Goal: Task Accomplishment & Management: Manage account settings

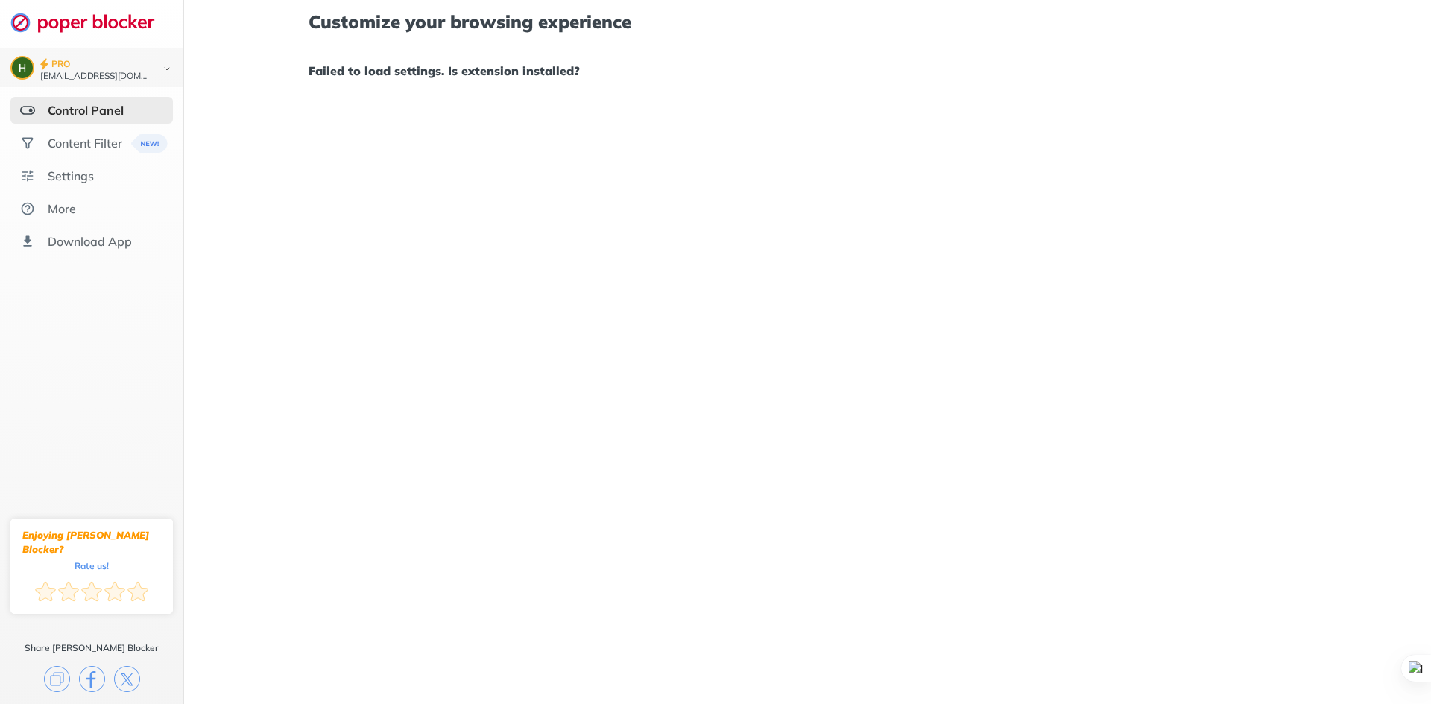
click at [104, 105] on div "Control Panel" at bounding box center [86, 110] width 76 height 15
click at [98, 105] on div "Control Panel" at bounding box center [86, 110] width 76 height 15
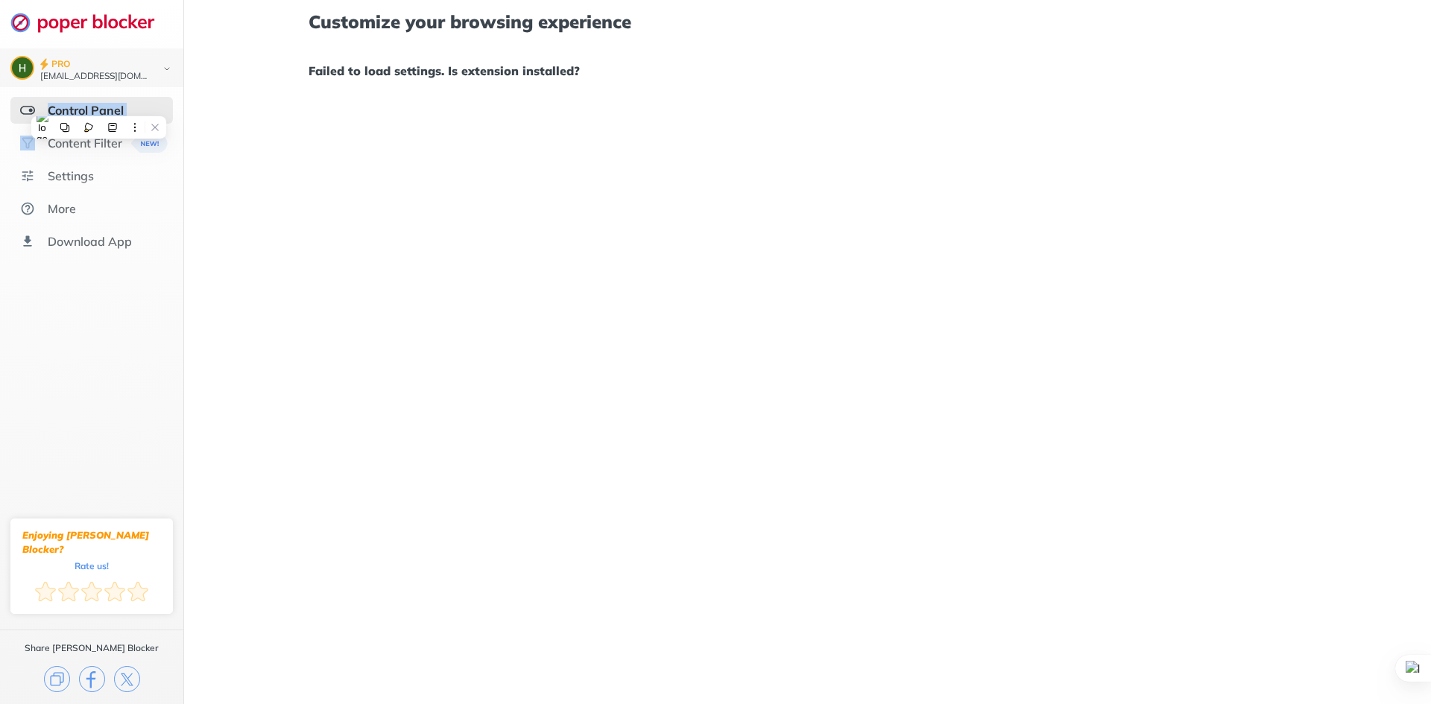
click at [98, 105] on div "Control Panel" at bounding box center [86, 110] width 76 height 15
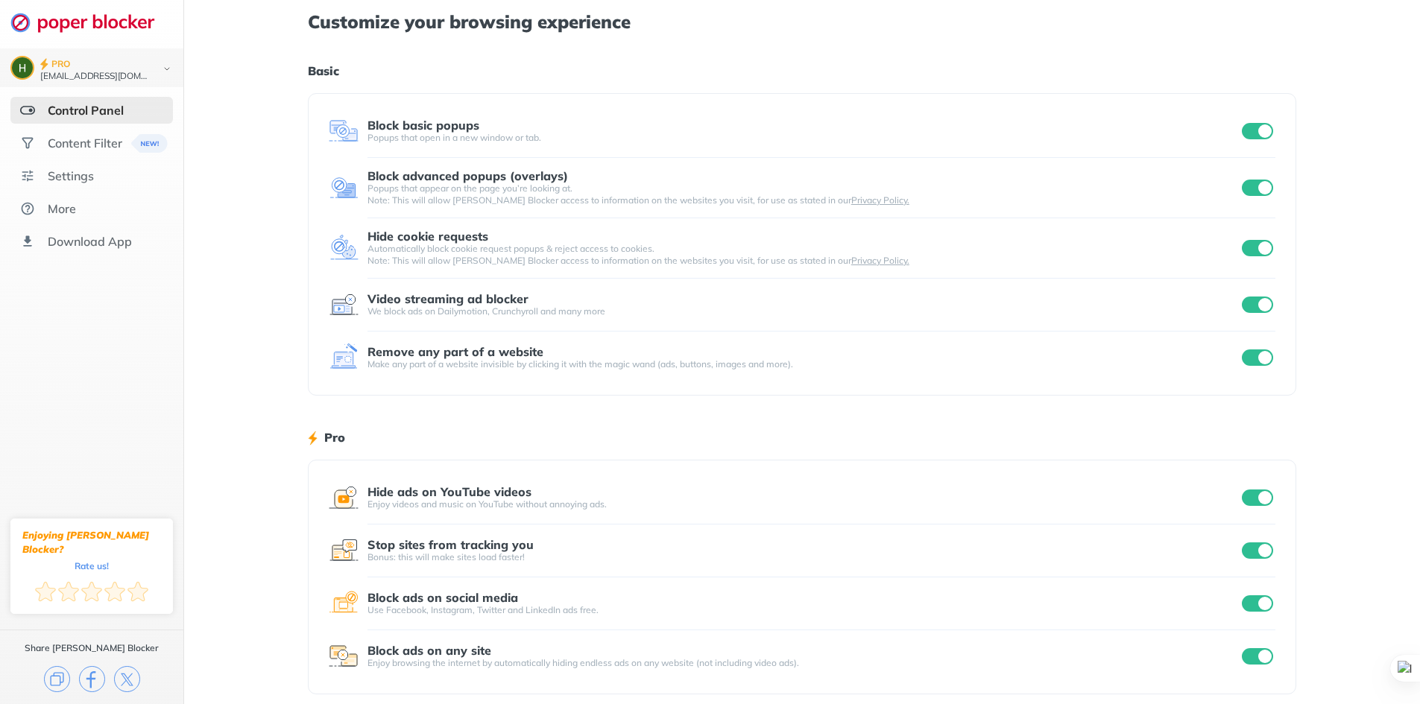
click at [1312, 85] on div "Customize your browsing experience Basic Block basic popups Popups that open in…" at bounding box center [802, 357] width 1236 height 715
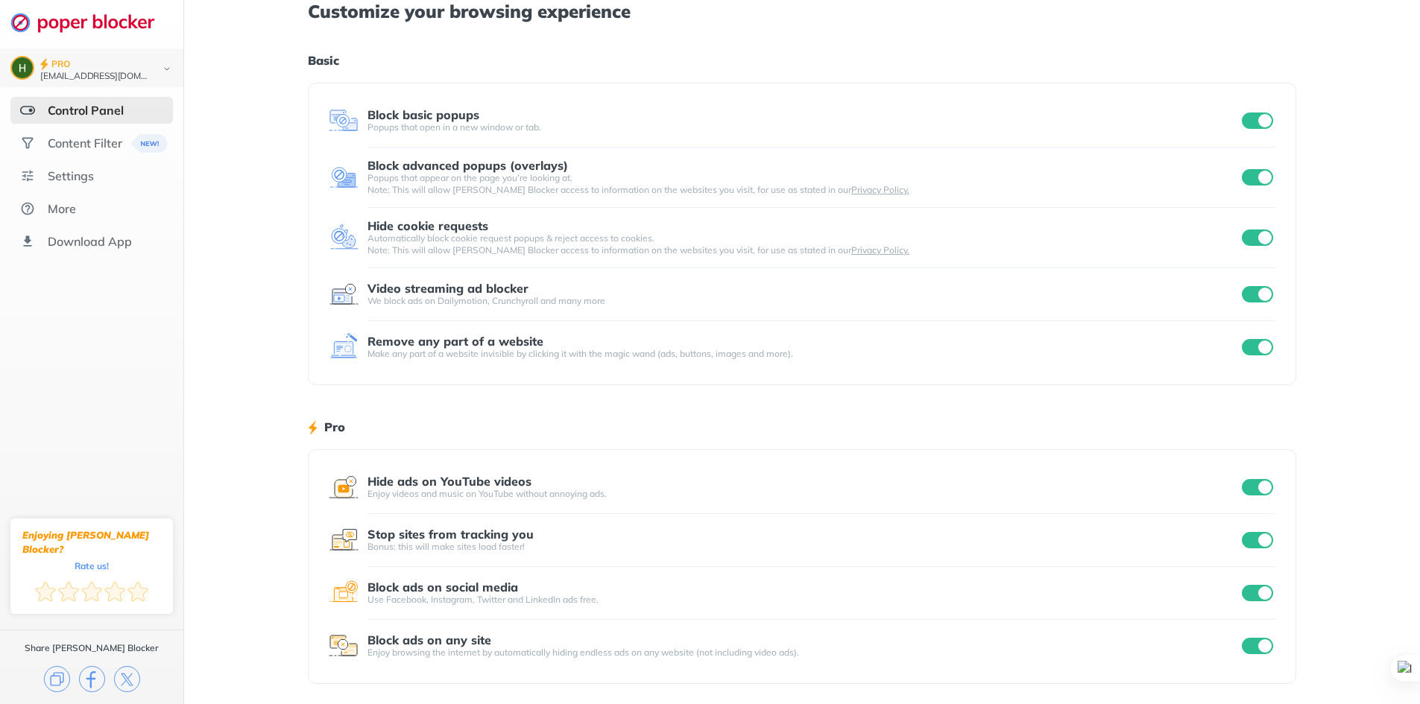
click at [1256, 489] on input "checkbox" at bounding box center [1257, 487] width 31 height 16
